Goal: Entertainment & Leisure: Consume media (video, audio)

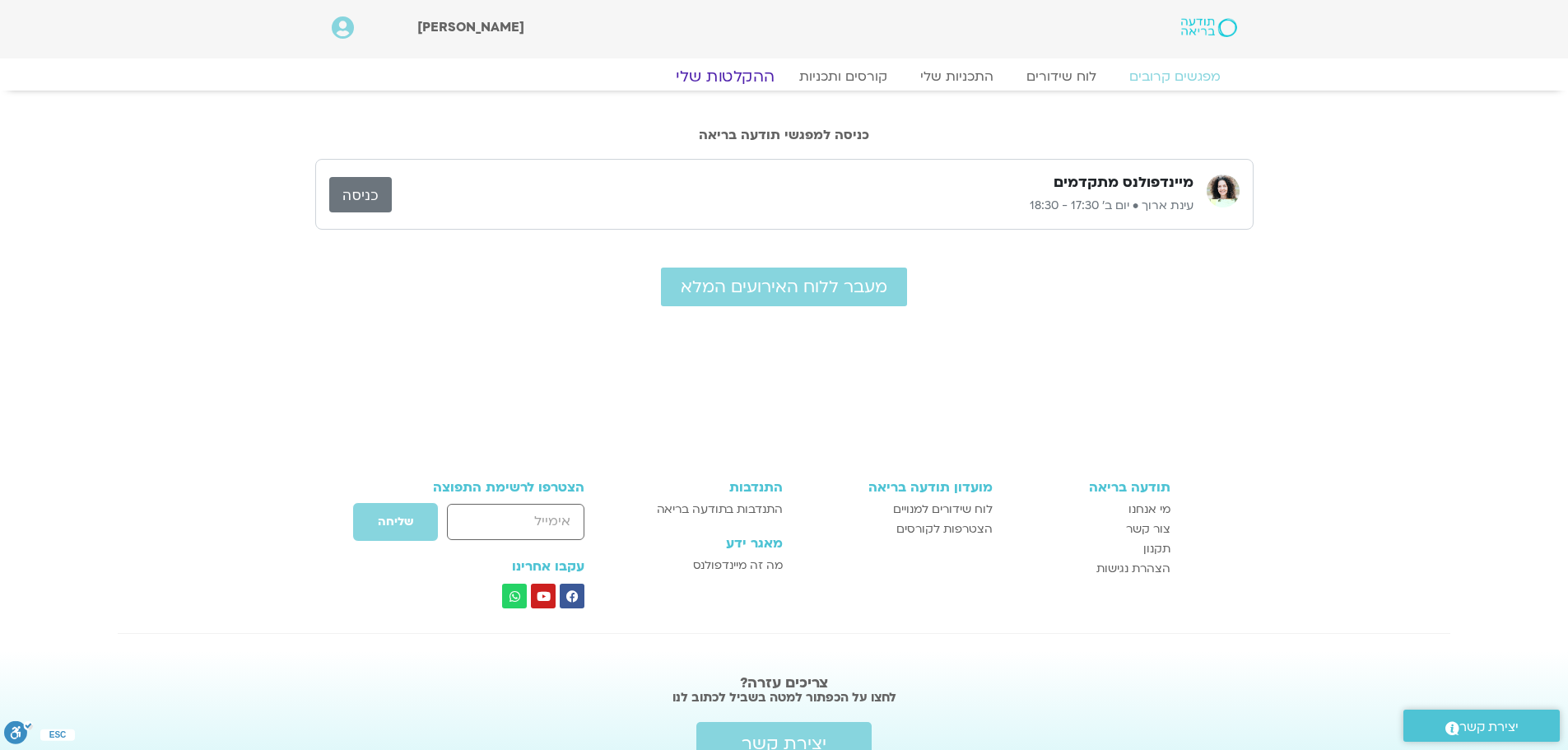
click at [739, 80] on link "ההקלטות שלי" at bounding box center [725, 76] width 138 height 19
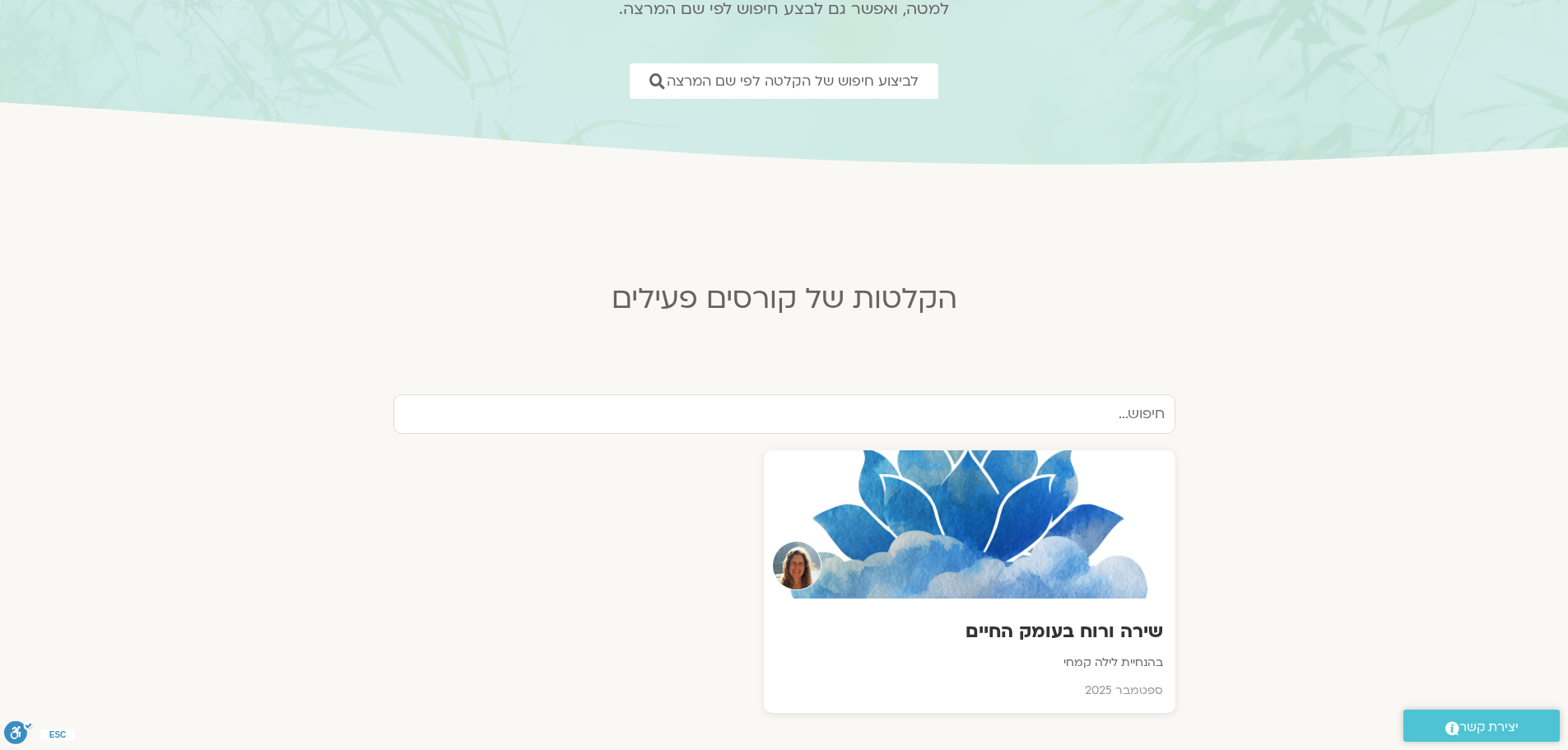
scroll to position [330, 0]
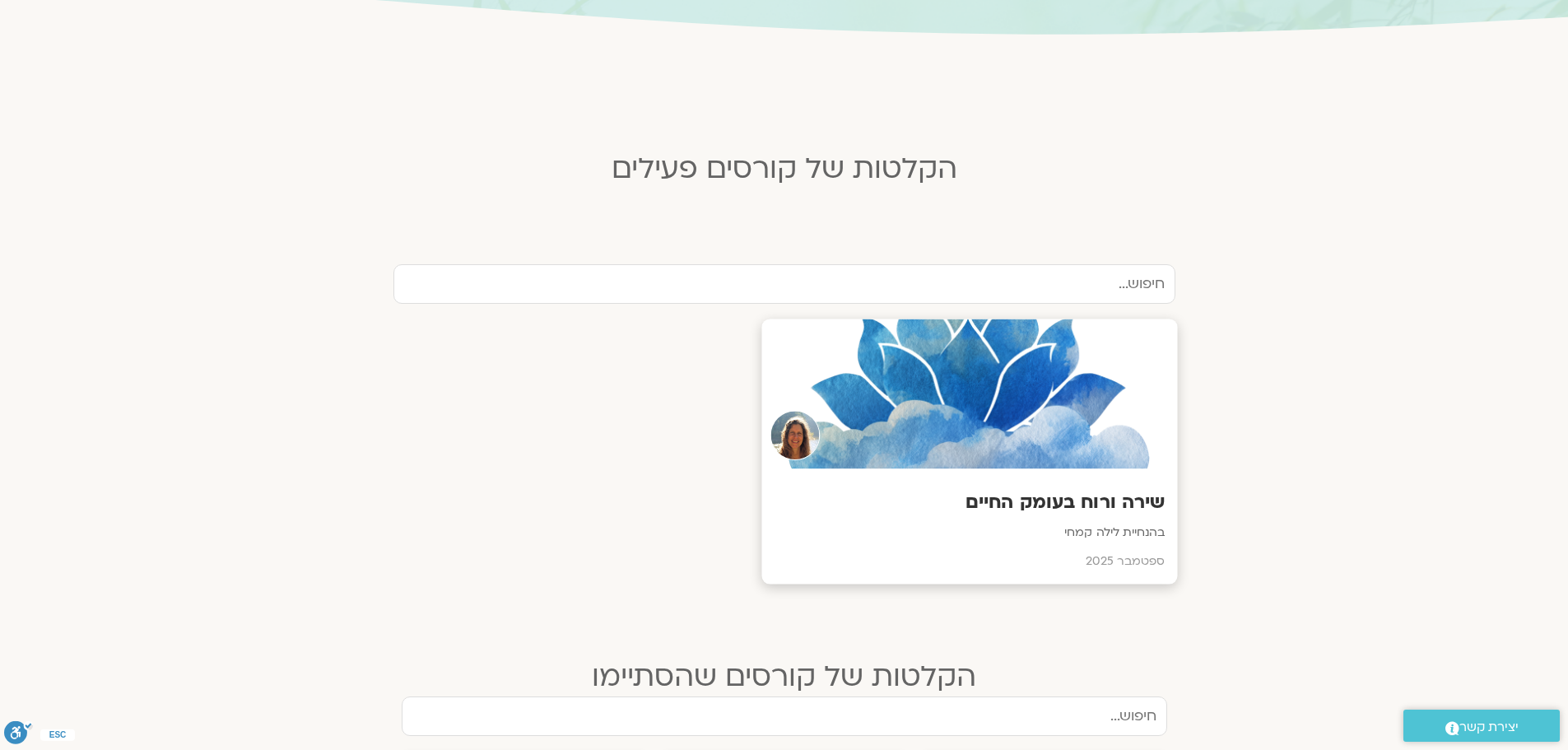
click at [1150, 492] on h3 "שירה ורוח בעומק החיים" at bounding box center [969, 502] width 391 height 25
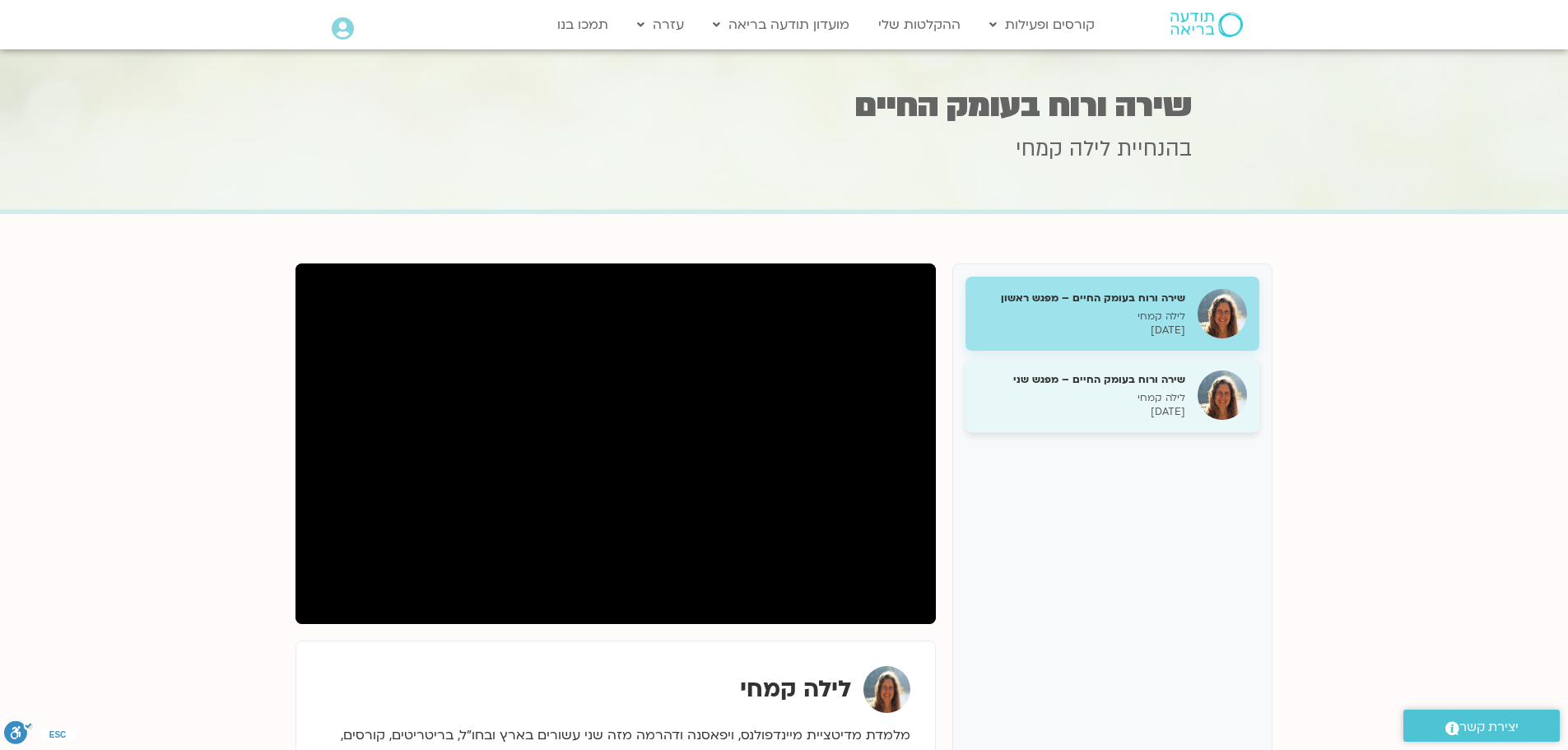
click at [1171, 400] on p "לילה קמחי" at bounding box center [1082, 397] width 208 height 14
